Goal: Find specific page/section: Find specific page/section

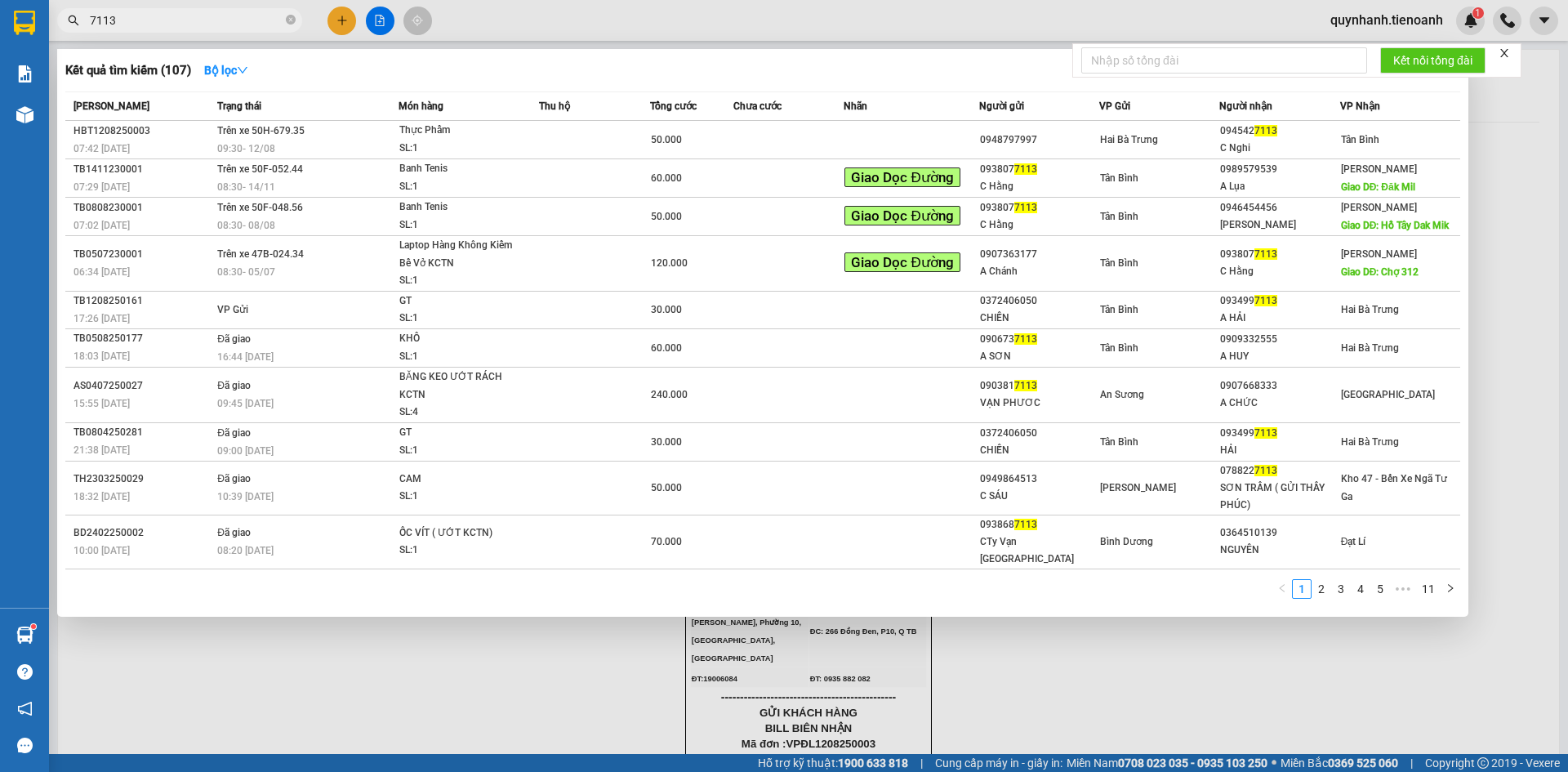
click at [507, 32] on div at bounding box center [784, 386] width 1568 height 772
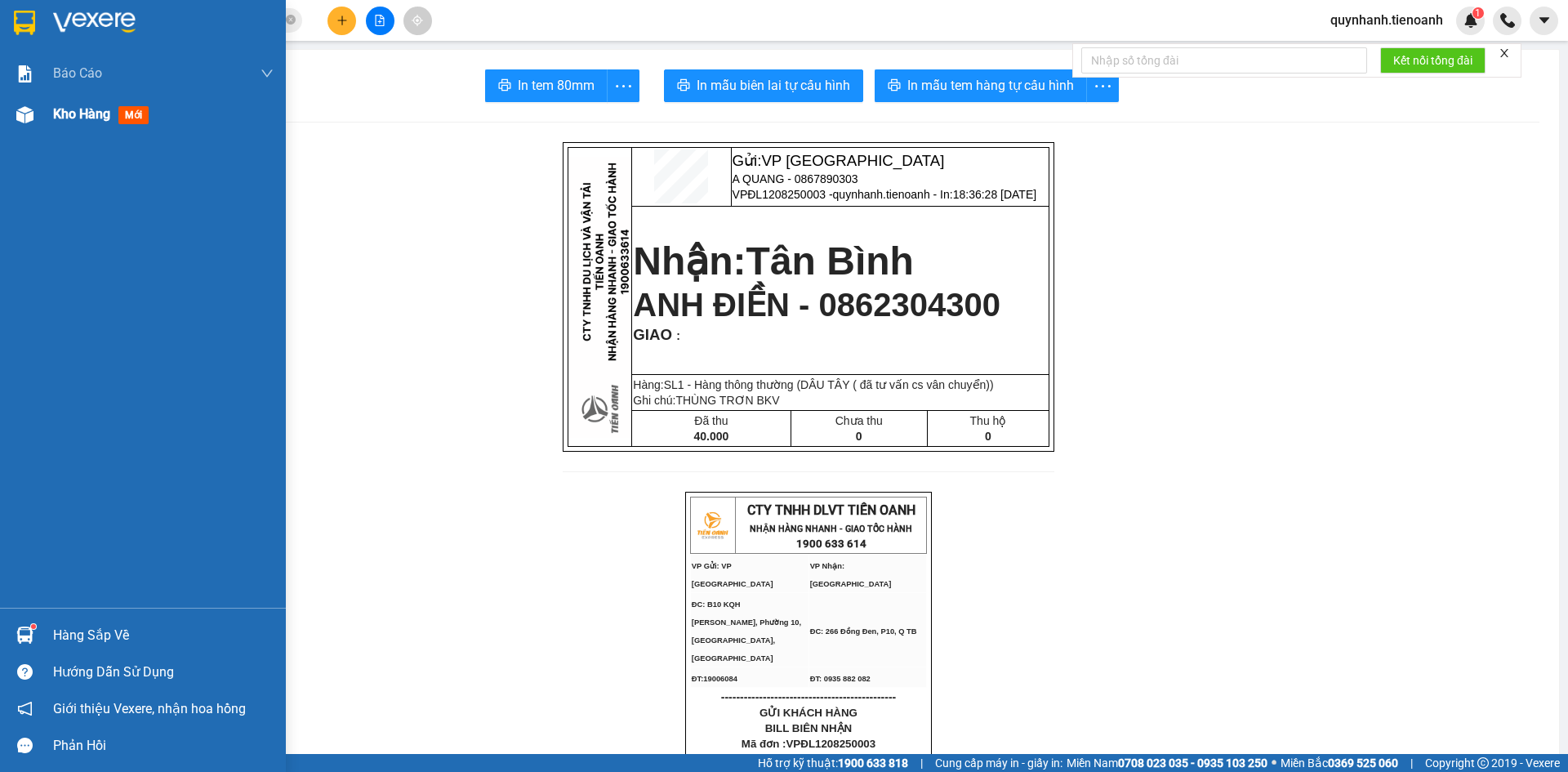
click at [105, 110] on span "Kho hàng" at bounding box center [82, 114] width 57 height 15
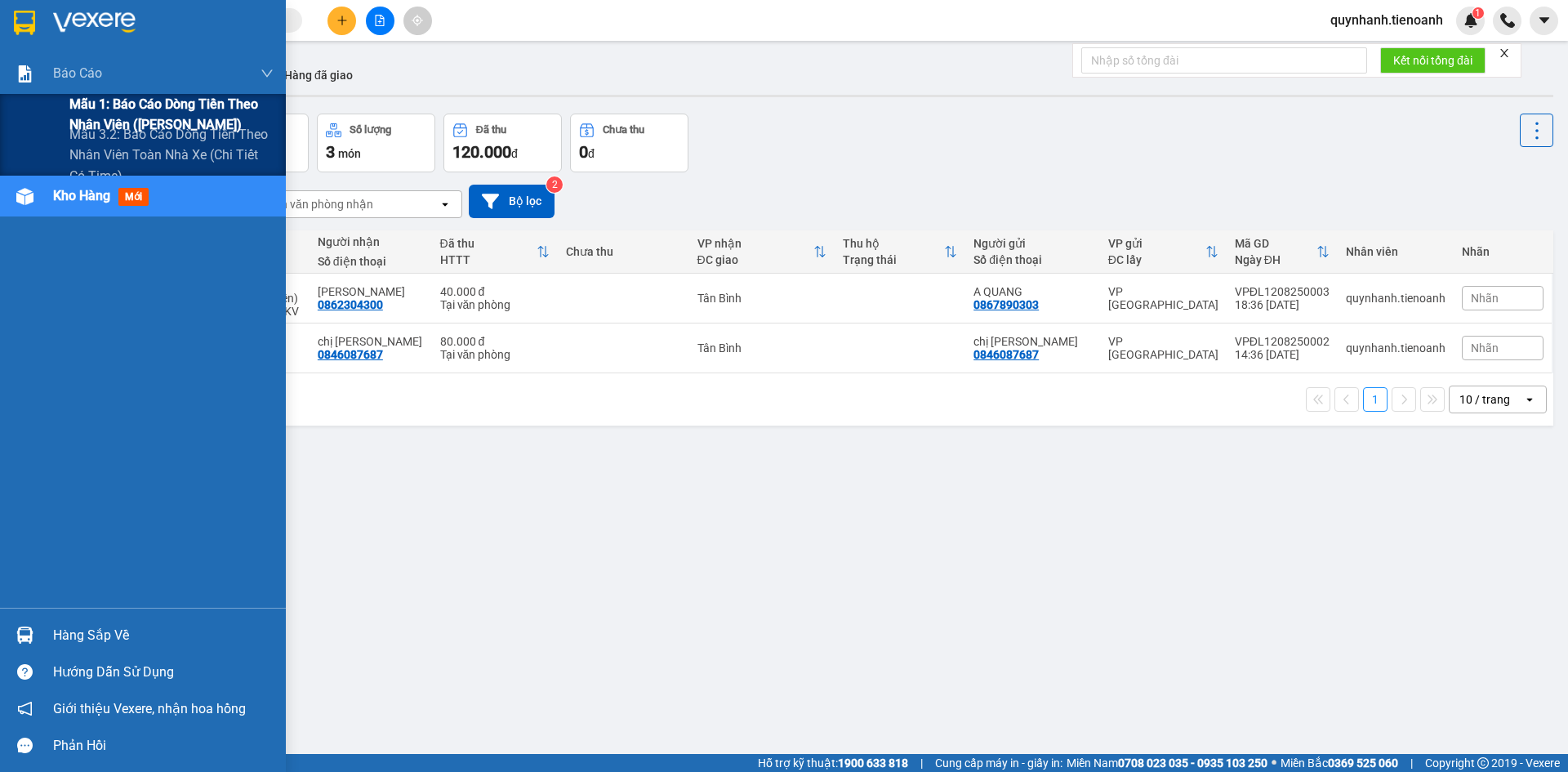
click at [150, 97] on span "Mẫu 1: Báo cáo dòng tiền theo nhân viên ([PERSON_NAME])" at bounding box center [172, 114] width 205 height 41
